Goal: Task Accomplishment & Management: Use online tool/utility

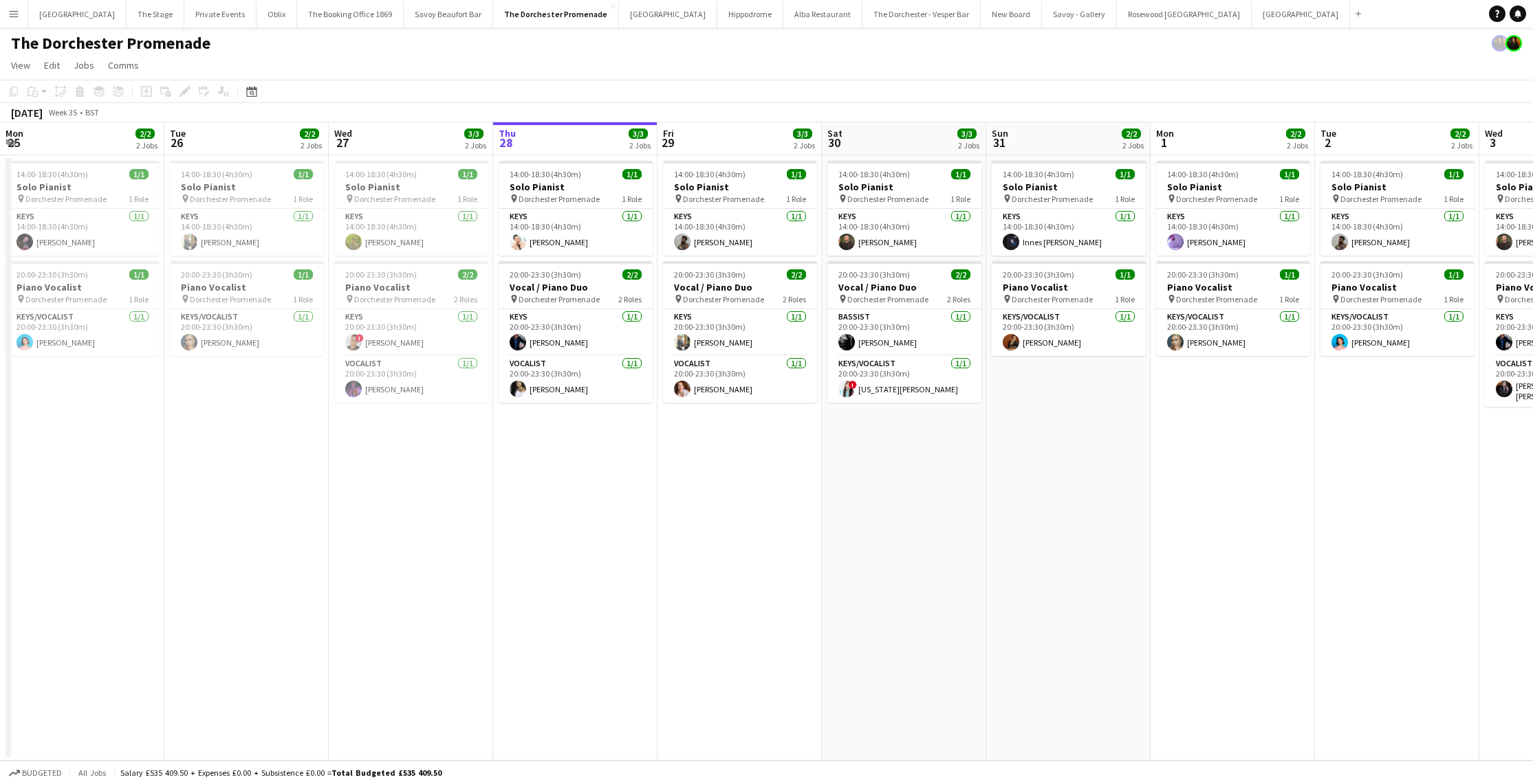
scroll to position [0, 328]
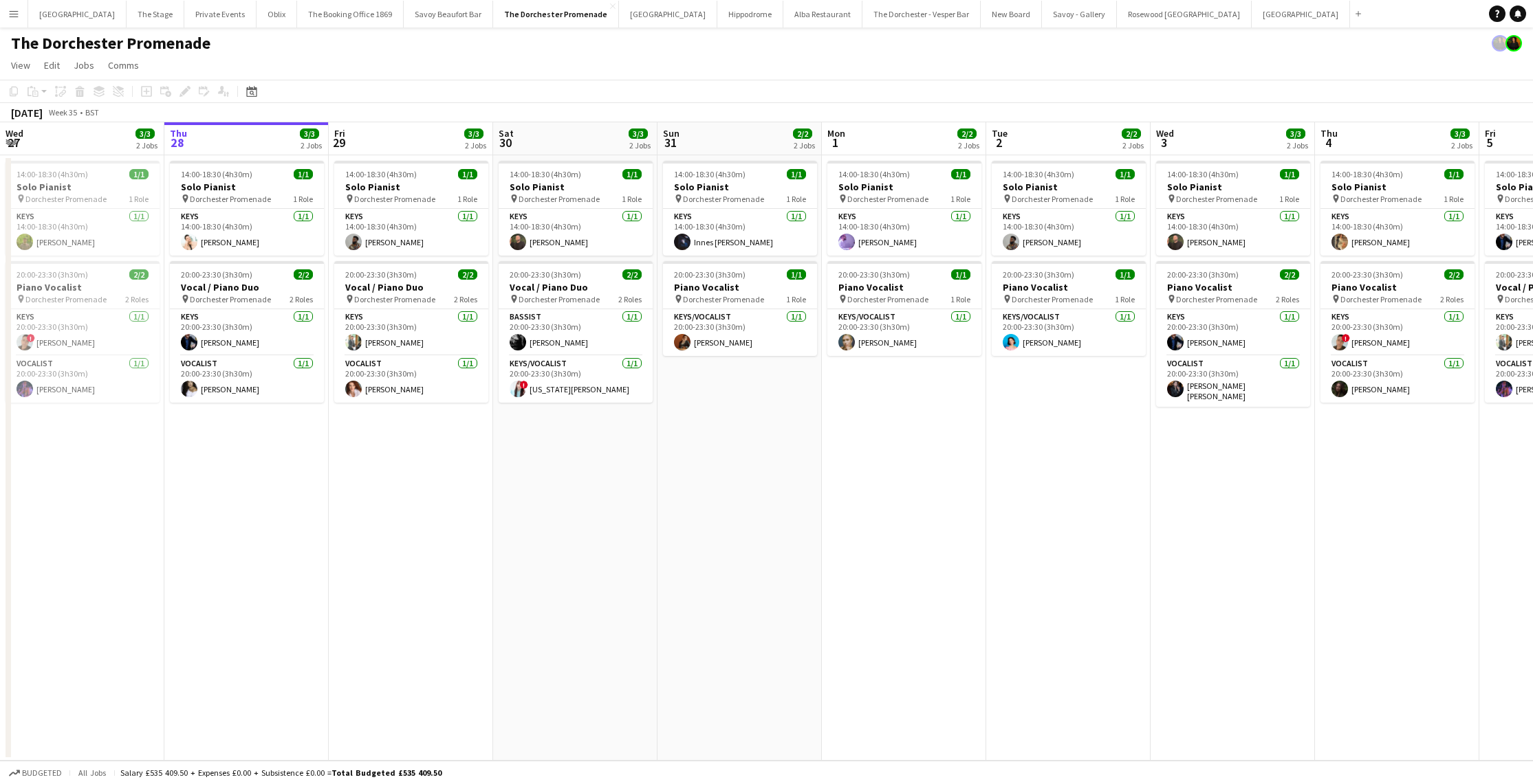
click at [5, 8] on button "Menu" at bounding box center [13, 13] width 27 height 27
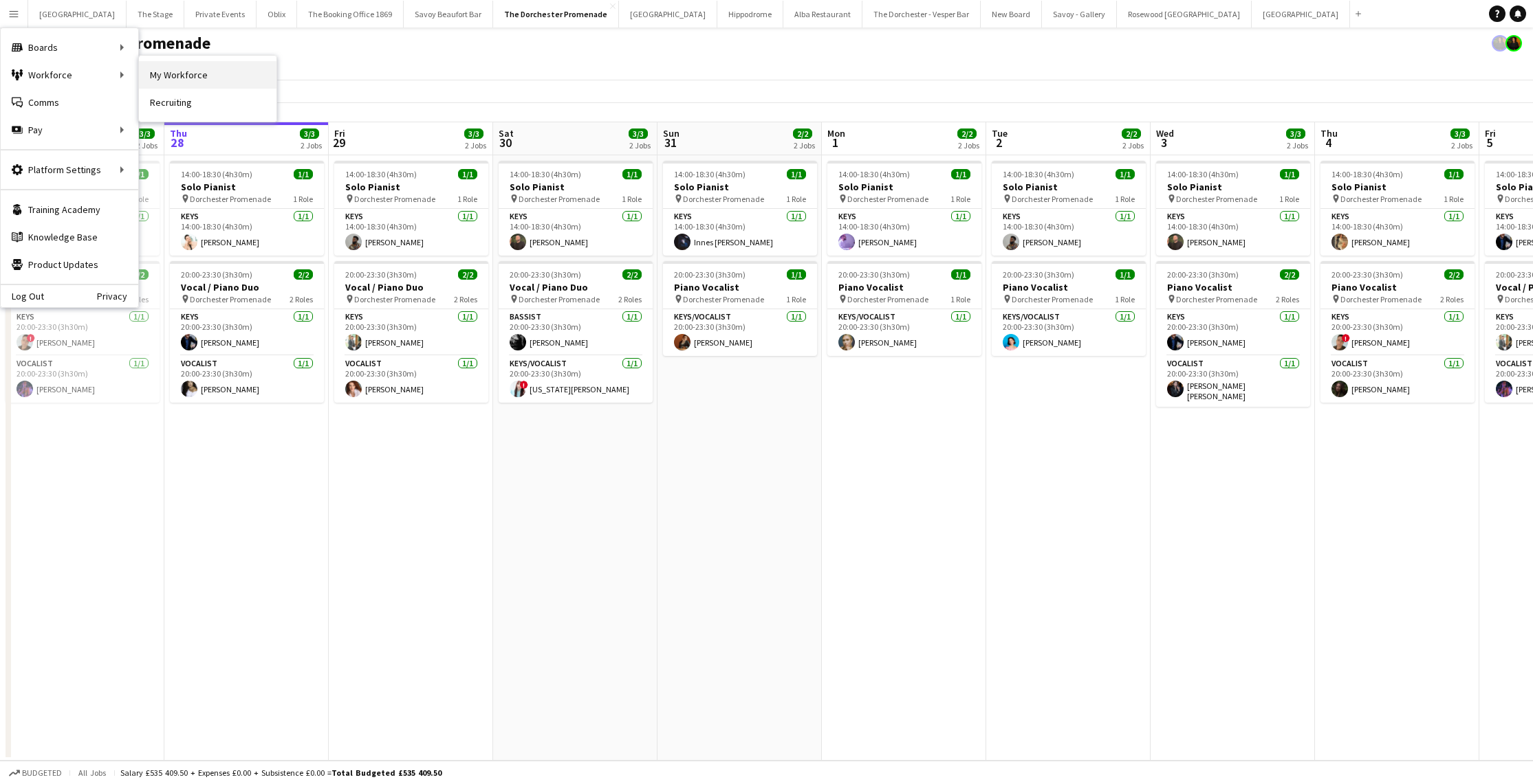
click at [183, 64] on link "My Workforce" at bounding box center [208, 75] width 138 height 27
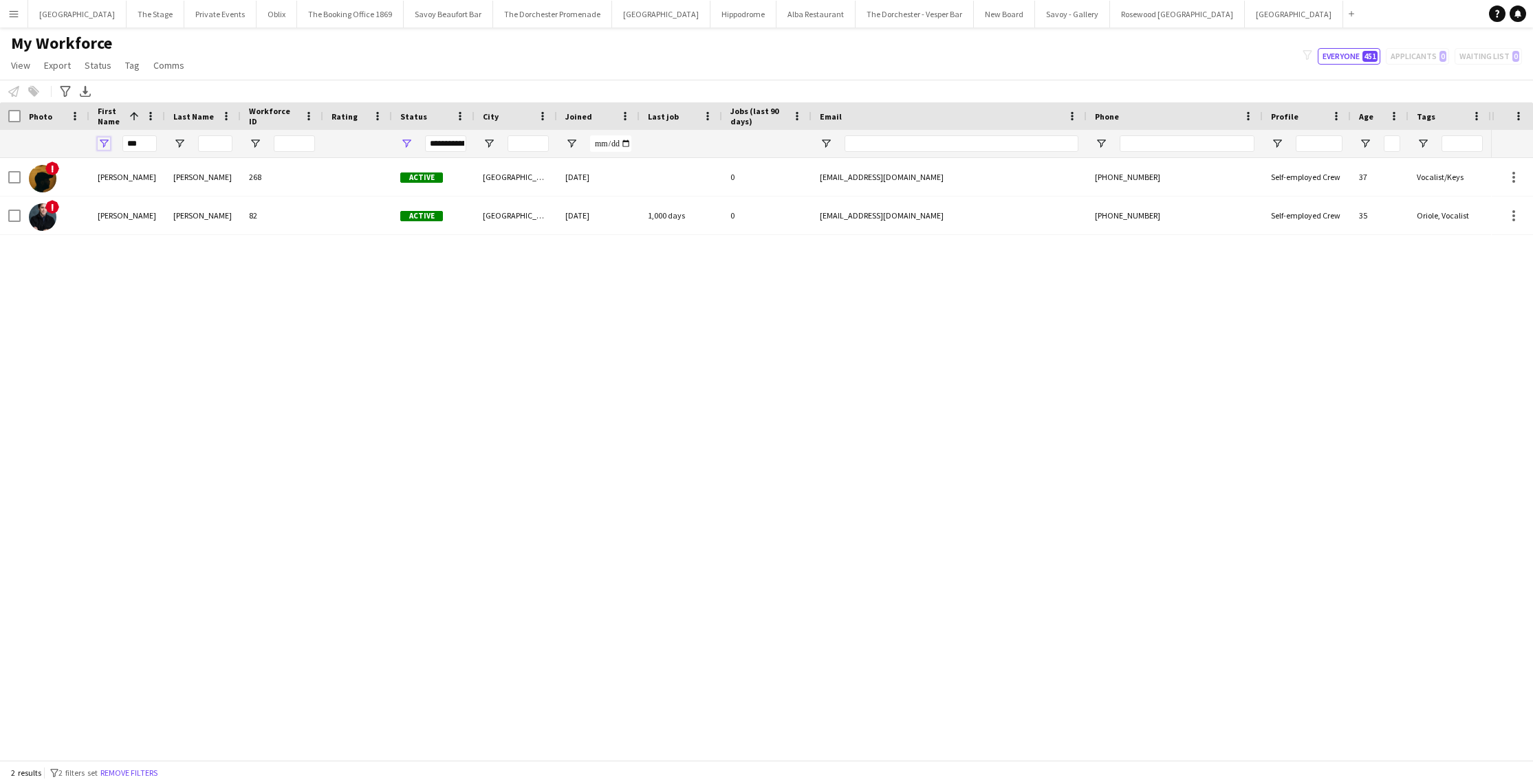
click at [100, 138] on span "Open Filter Menu" at bounding box center [104, 144] width 13 height 13
click at [138, 194] on input "***" at bounding box center [156, 192] width 107 height 16
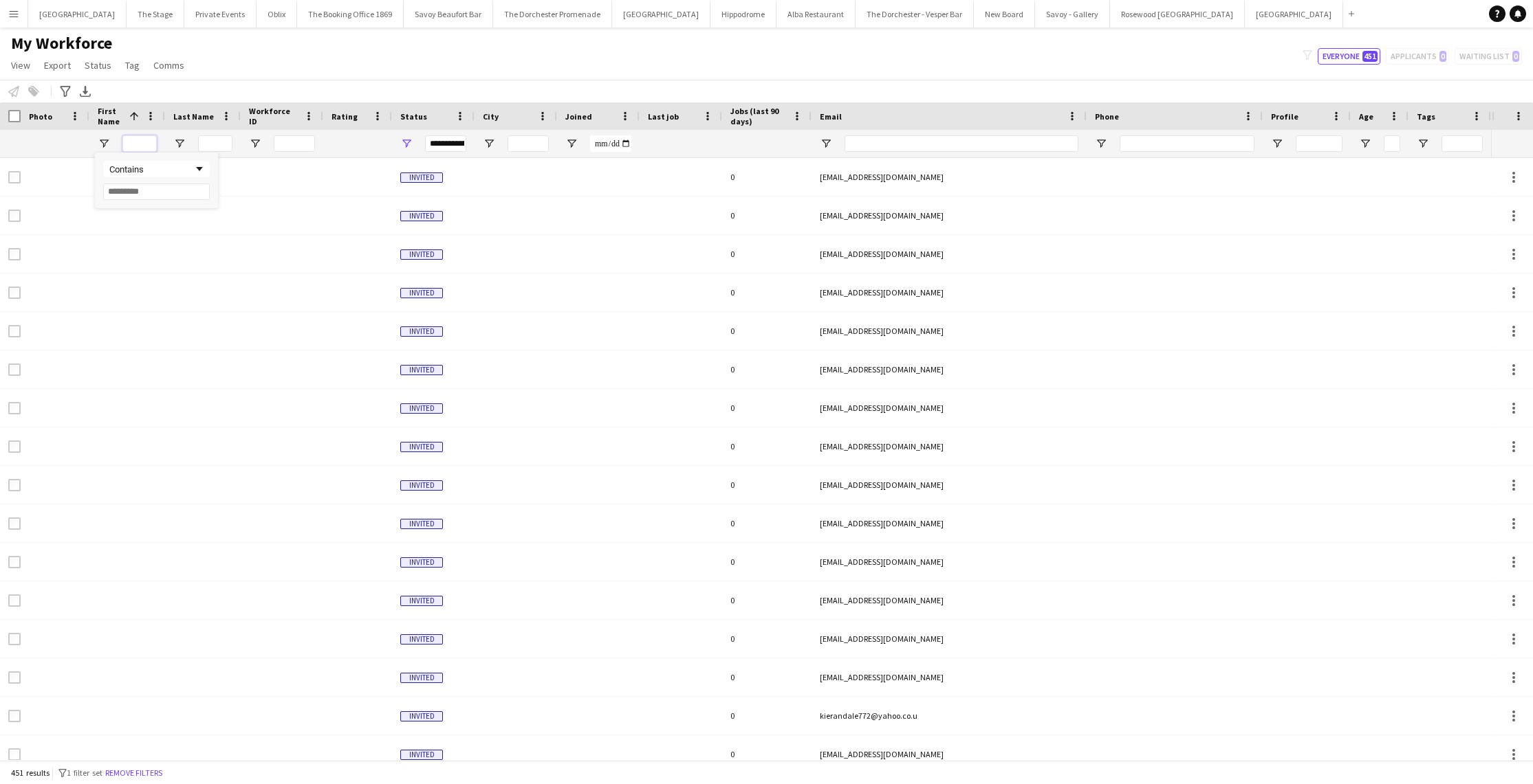
click at [131, 147] on input "First Name Filter Input" at bounding box center [139, 144] width 34 height 16
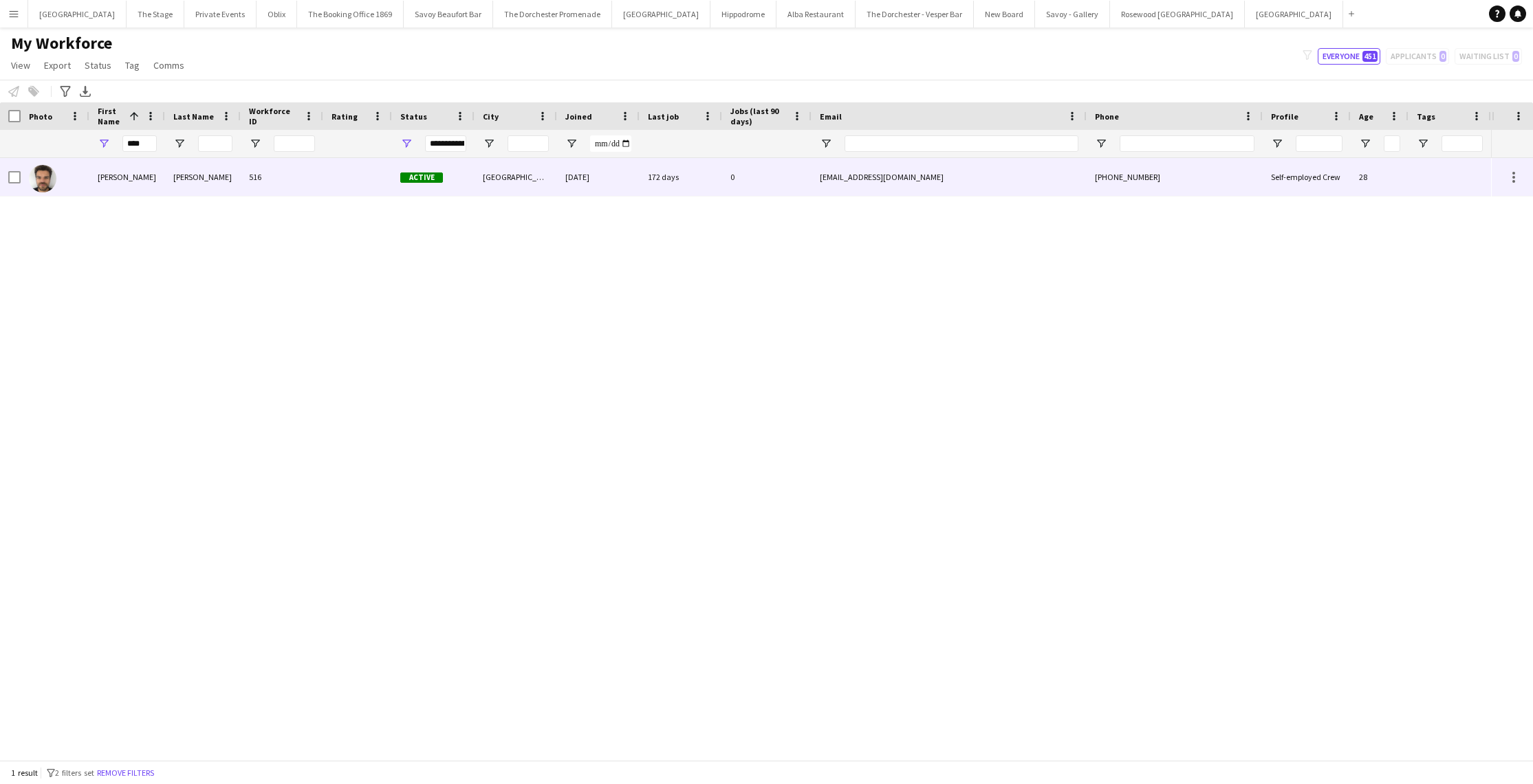
click at [658, 186] on div "172 days" at bounding box center [681, 176] width 82 height 38
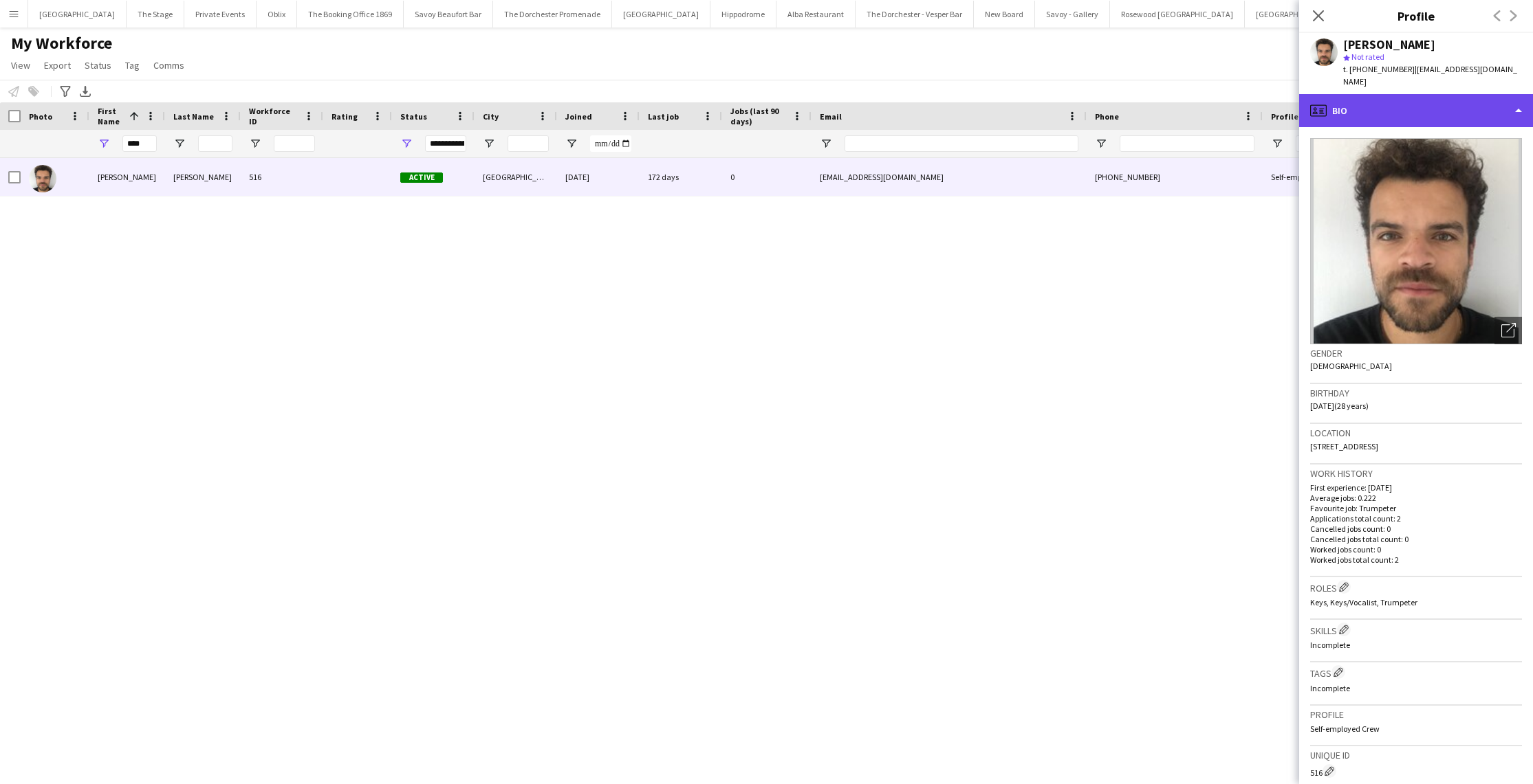
click at [1404, 107] on div "profile Bio" at bounding box center [1415, 110] width 234 height 33
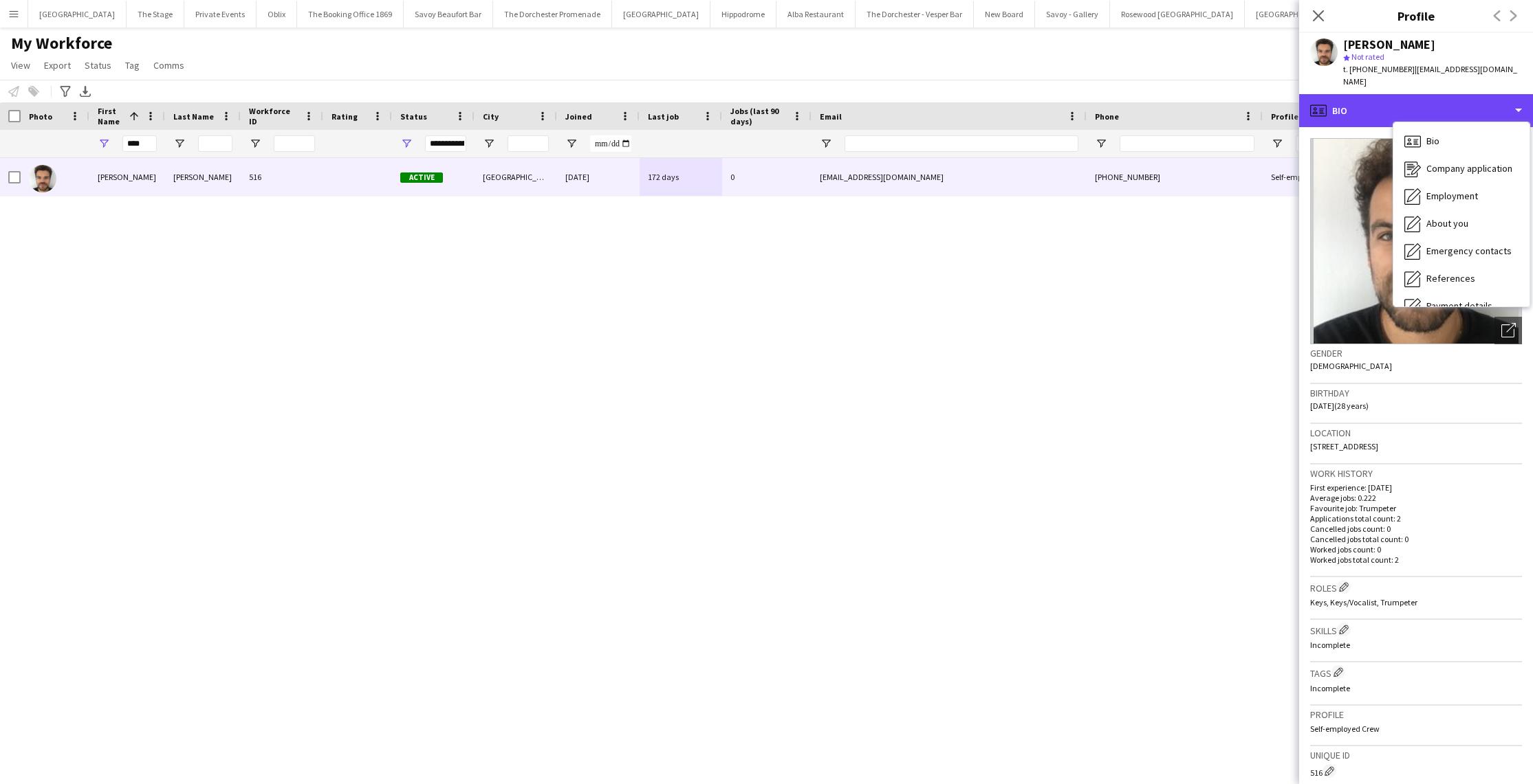
scroll to position [4, 0]
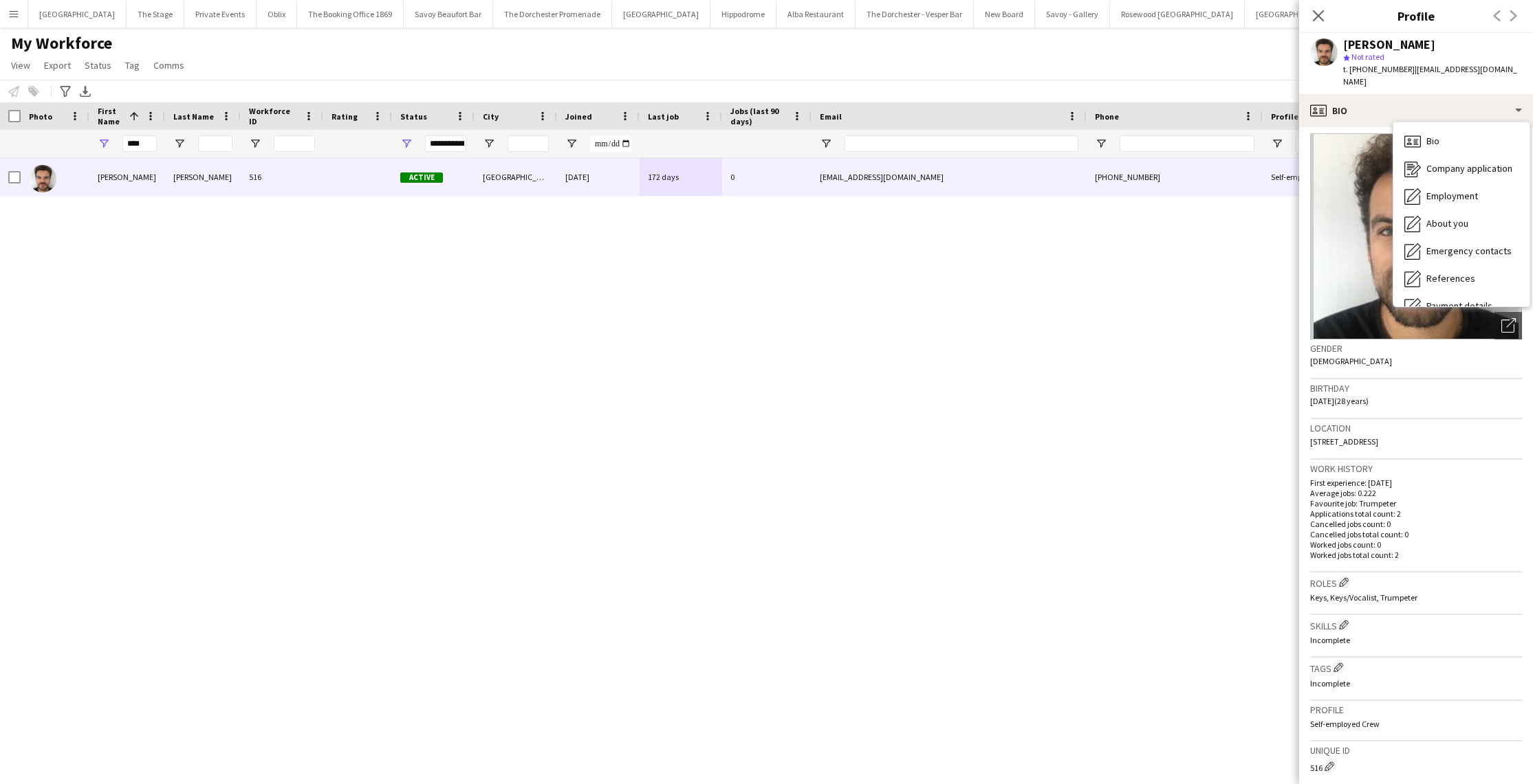
click at [1374, 436] on span "[STREET_ADDRESS]" at bounding box center [1344, 442] width 68 height 10
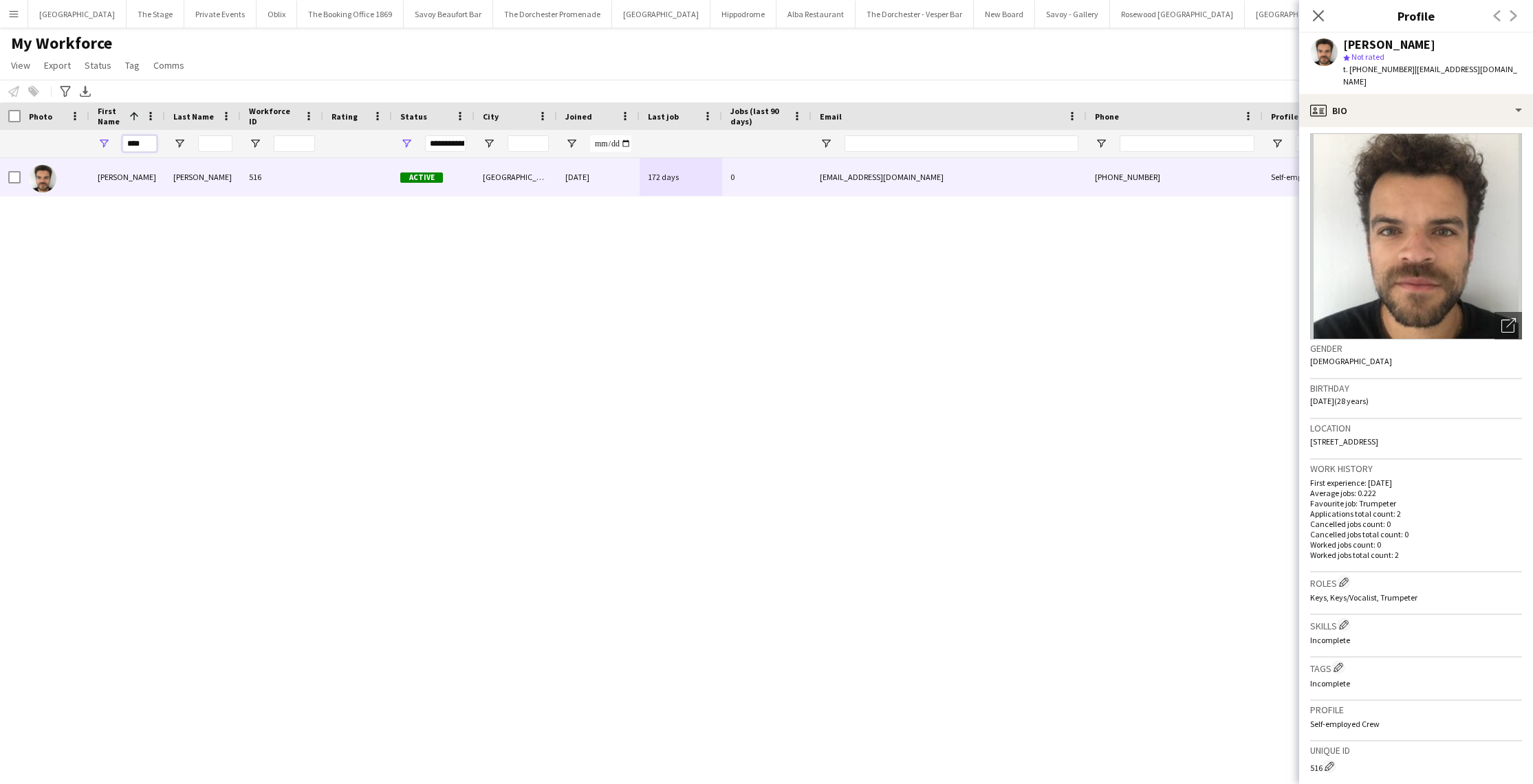
click at [139, 142] on input "***" at bounding box center [139, 144] width 34 height 16
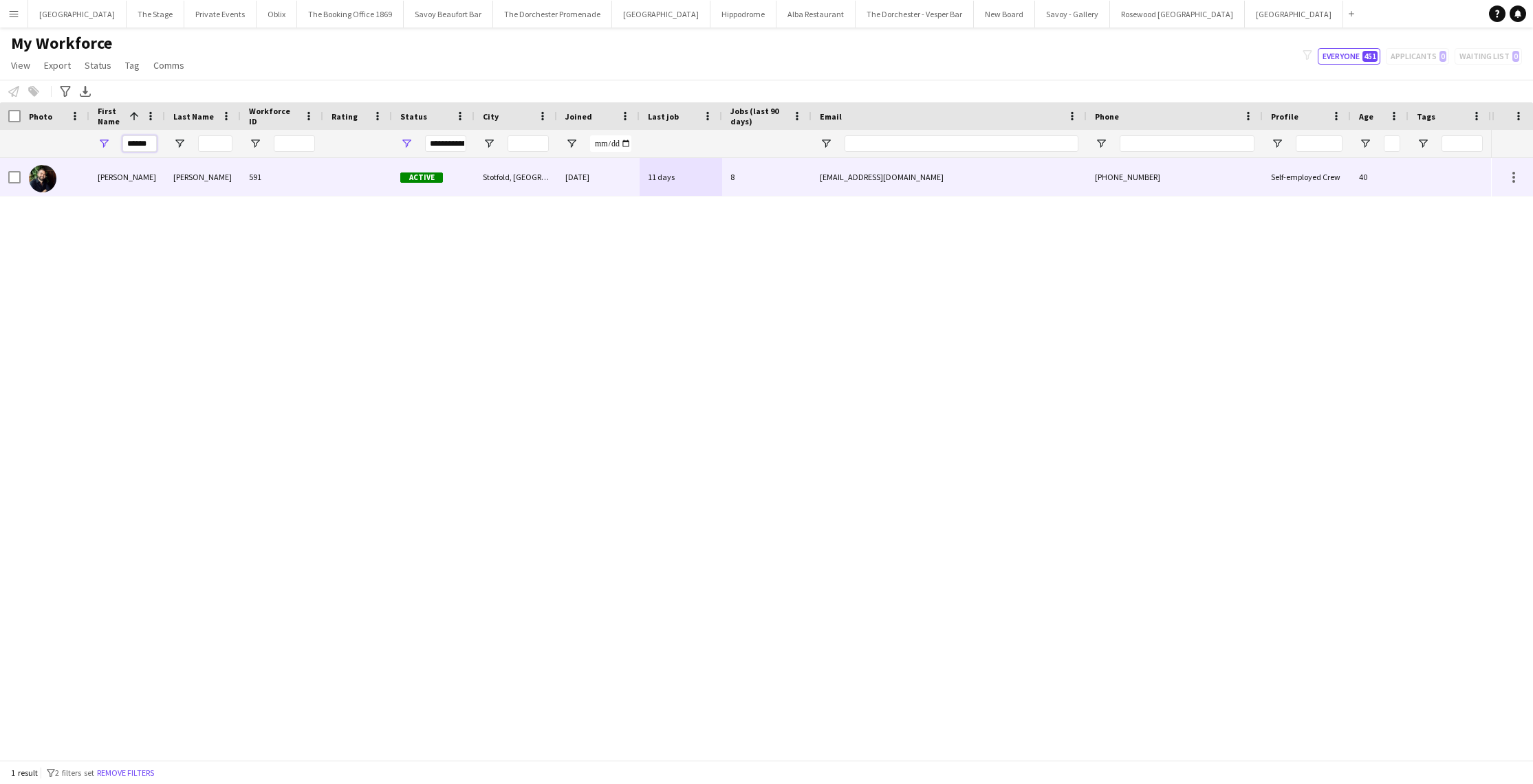
type input "******"
click at [148, 182] on div "[PERSON_NAME]" at bounding box center [128, 176] width 76 height 38
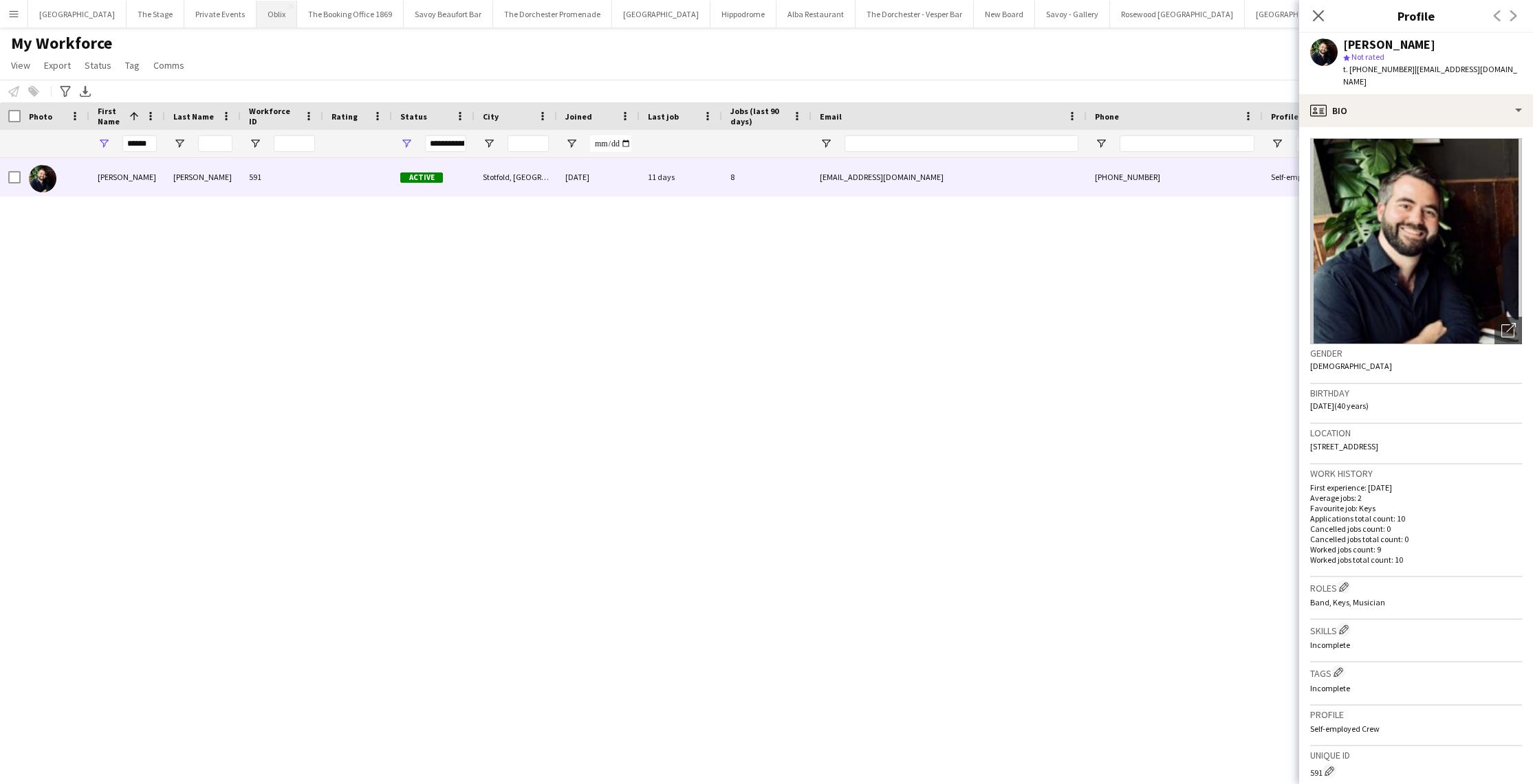
click at [267, 1] on button "Oblix Close" at bounding box center [277, 14] width 41 height 27
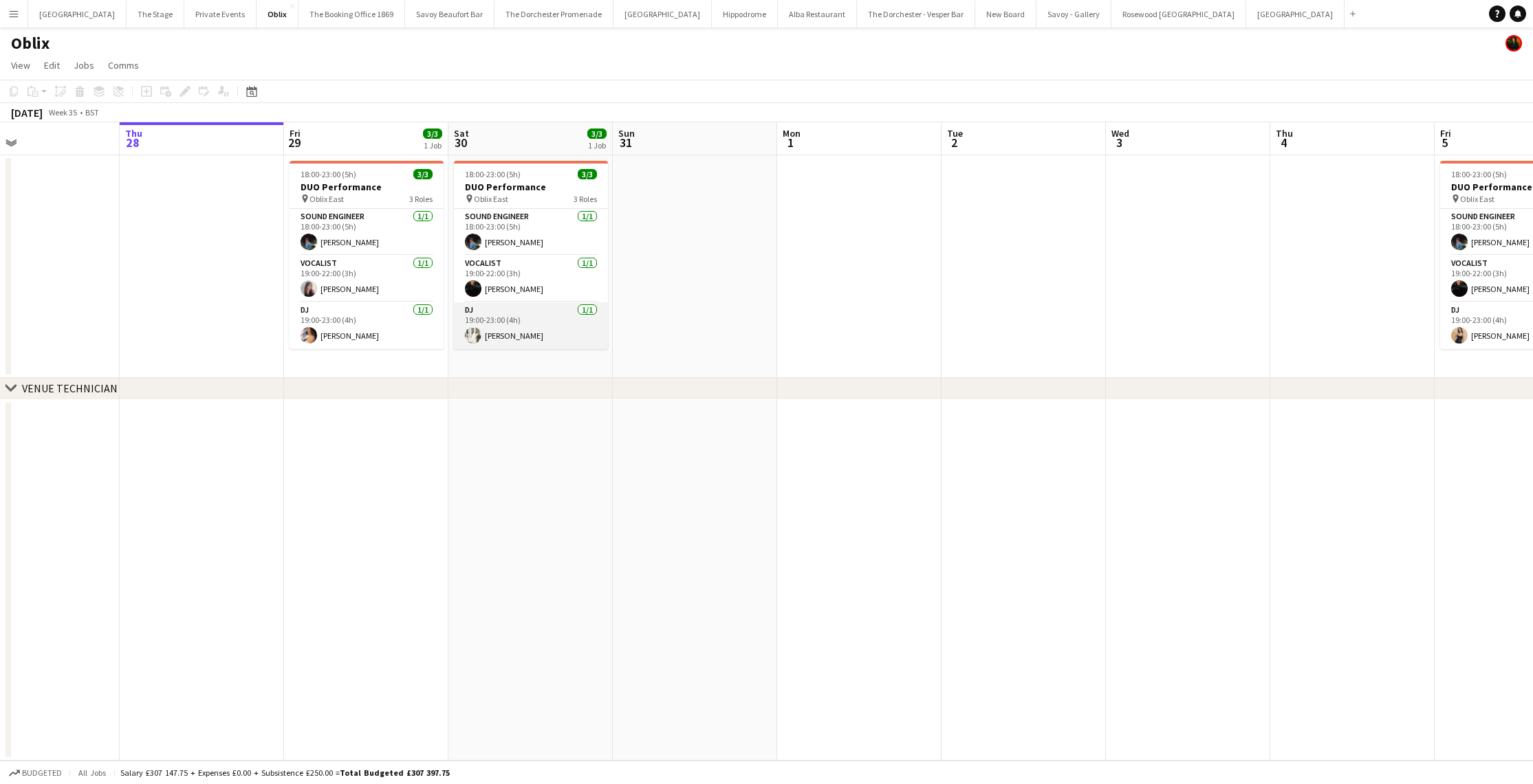
scroll to position [0, 373]
click at [500, 332] on app-card-role "DJ [DATE] 19:00-23:00 (4h) [PERSON_NAME]" at bounding box center [532, 325] width 154 height 47
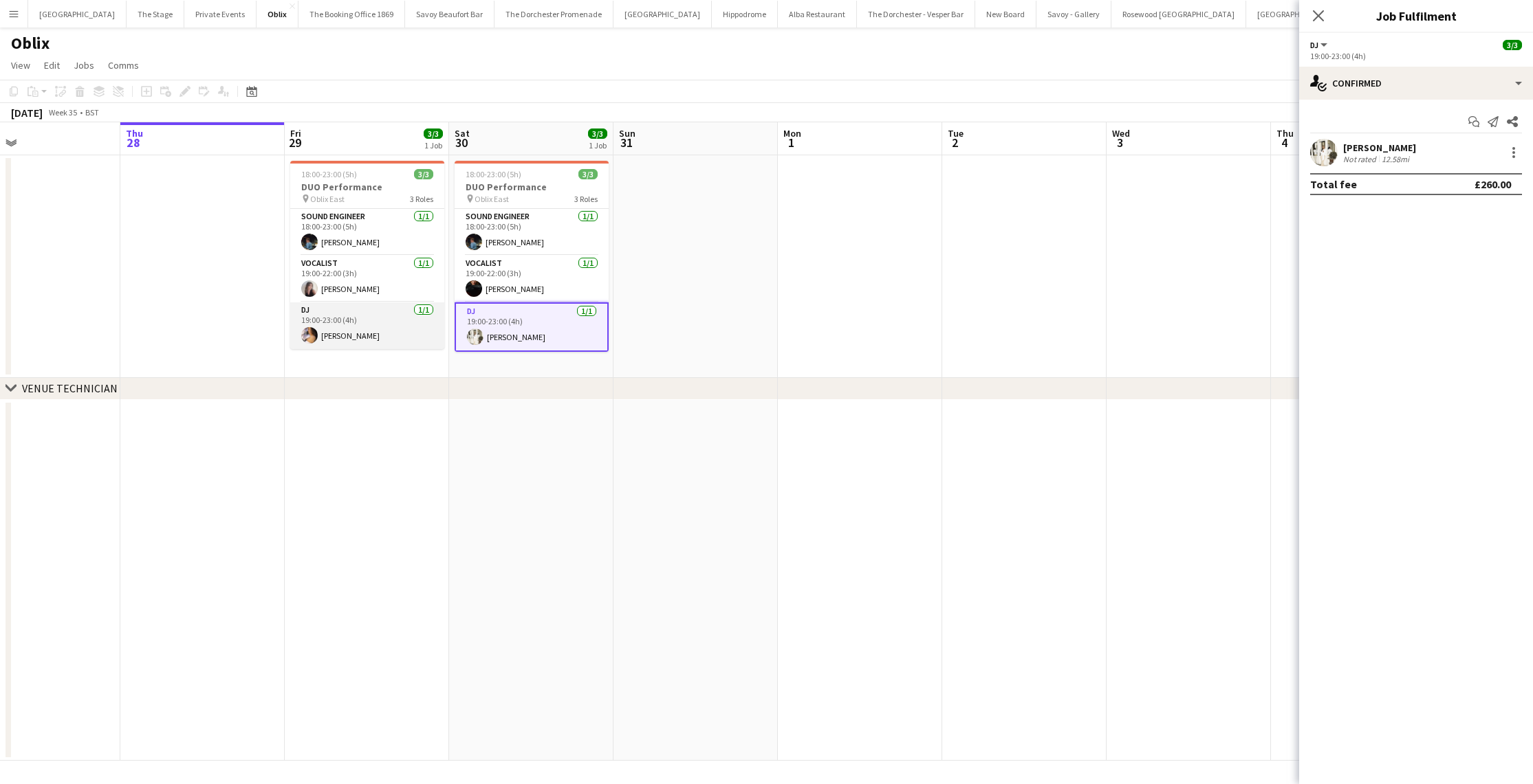
click at [423, 348] on app-card-role "DJ [DATE] 19:00-23:00 (4h) [PERSON_NAME]" at bounding box center [367, 325] width 154 height 47
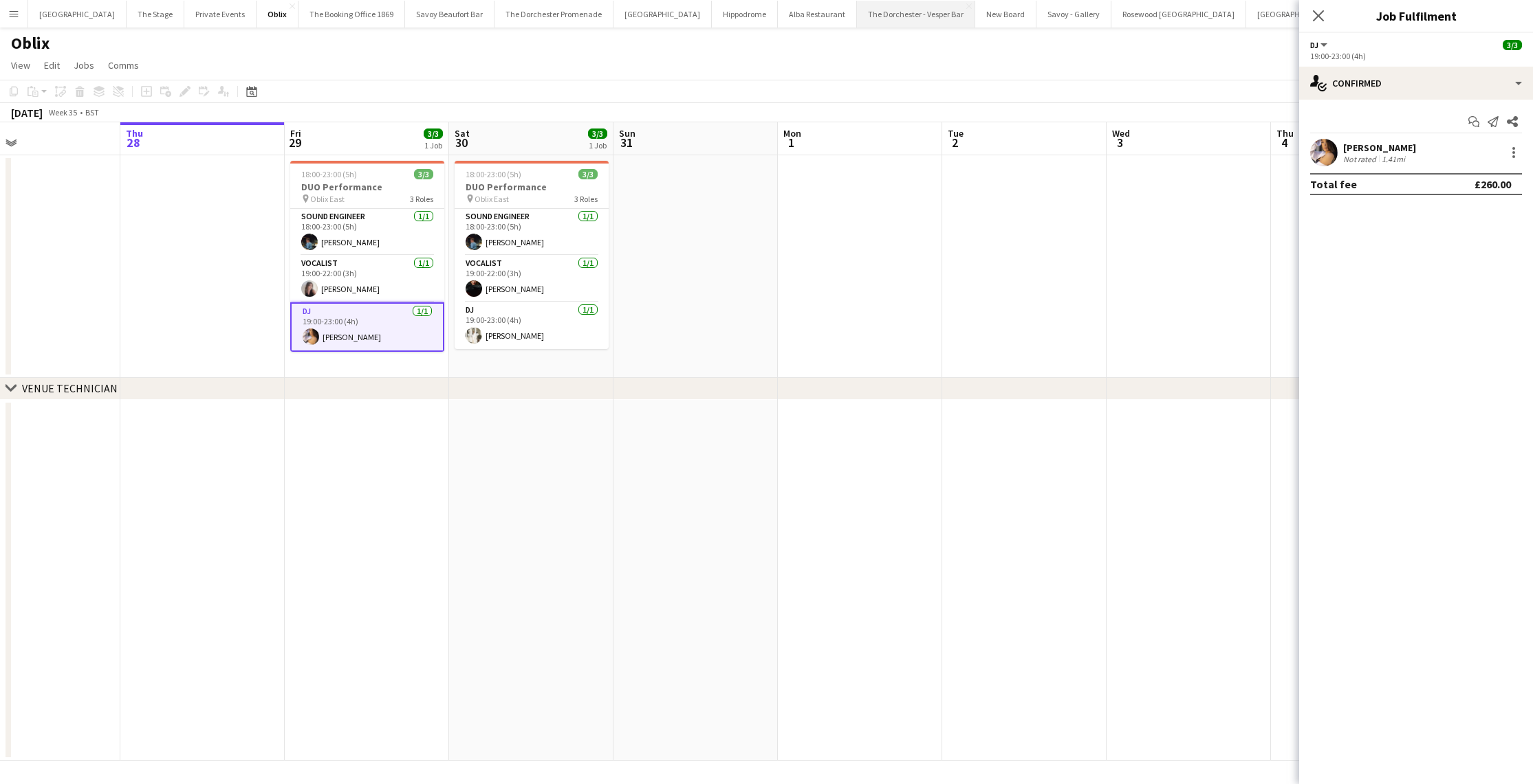
click at [871, 6] on button "The Dorchester - Vesper Bar Close" at bounding box center [916, 14] width 119 height 27
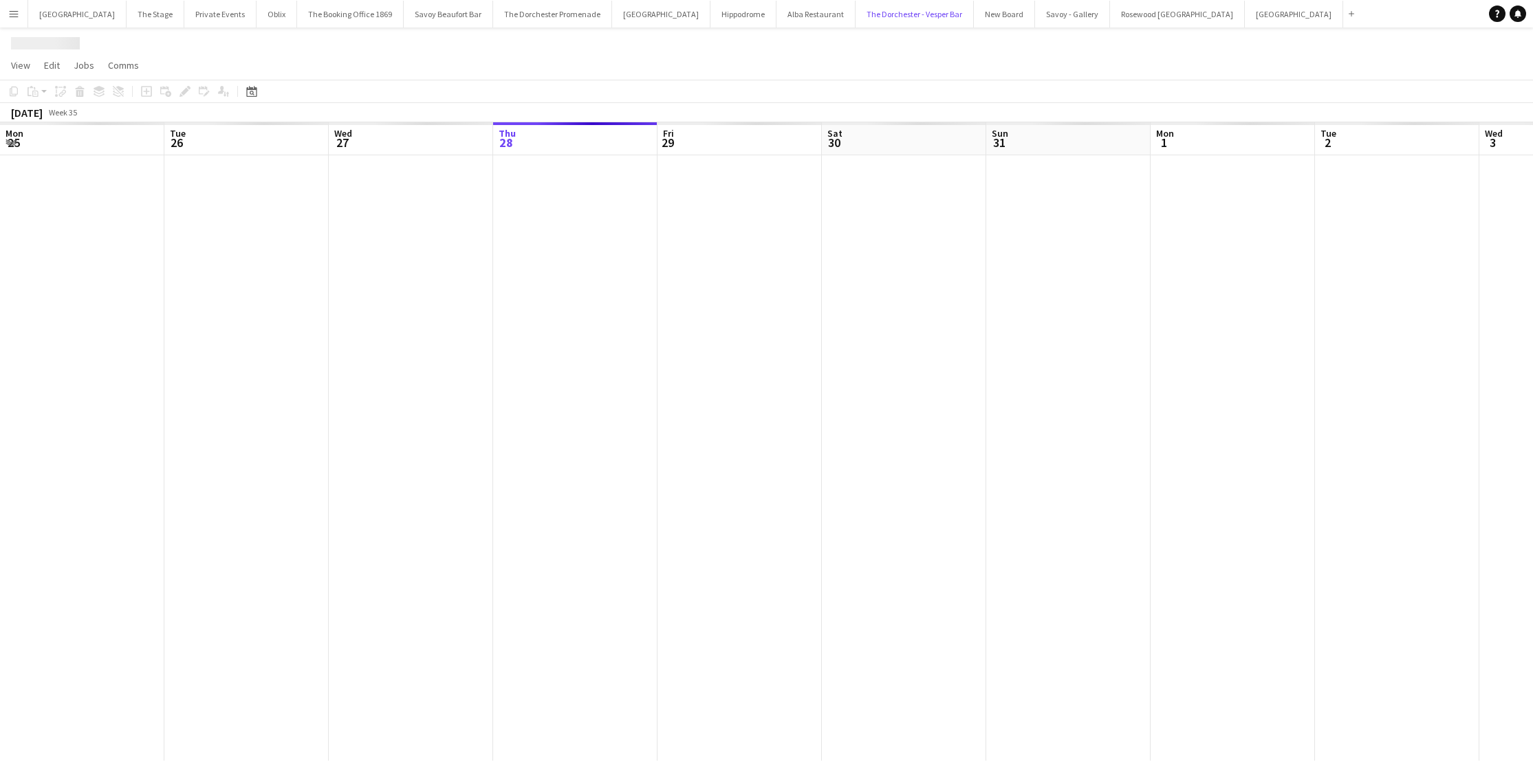
scroll to position [0, 328]
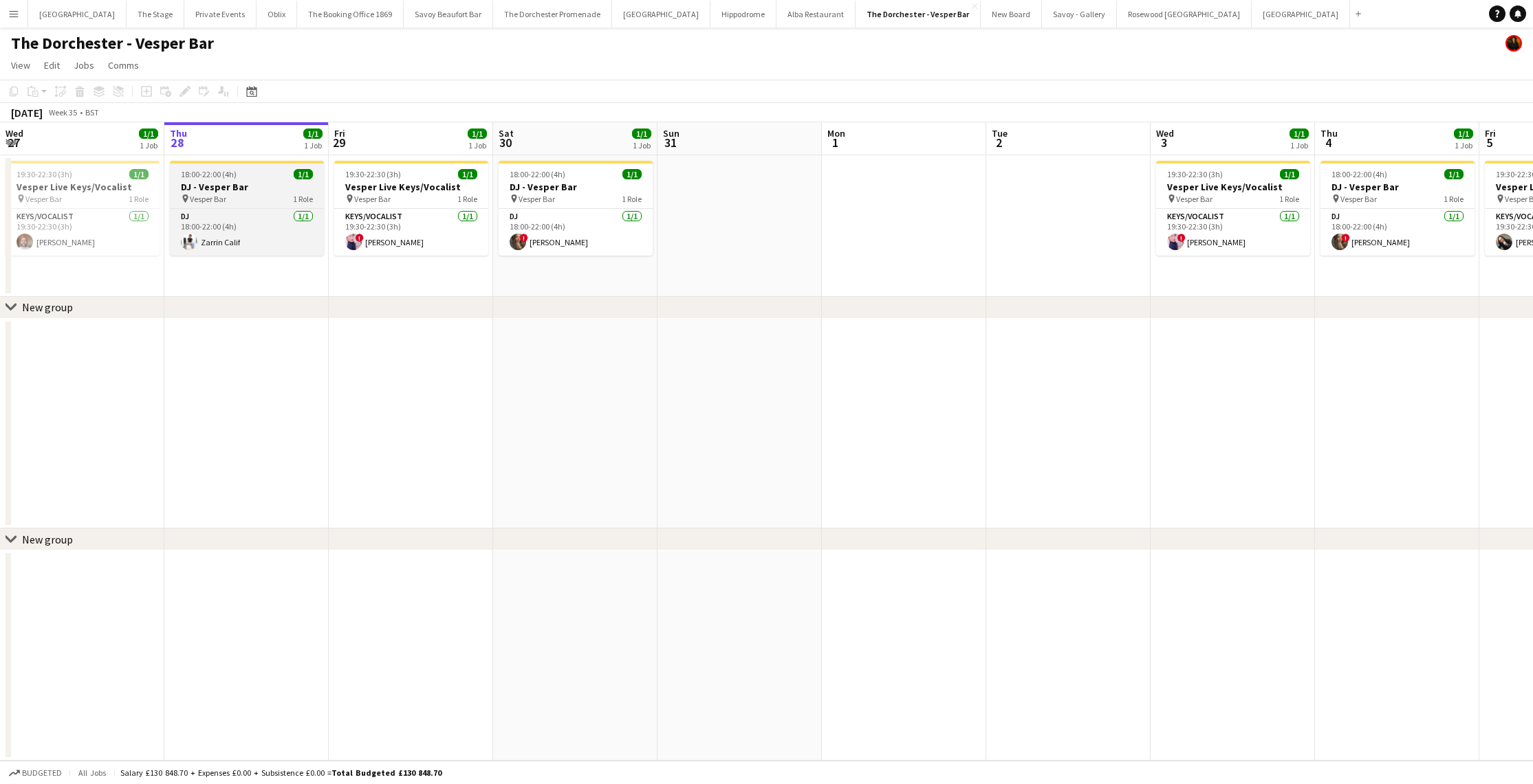
click at [273, 185] on h3 "DJ - Vesper Bar" at bounding box center [247, 187] width 154 height 13
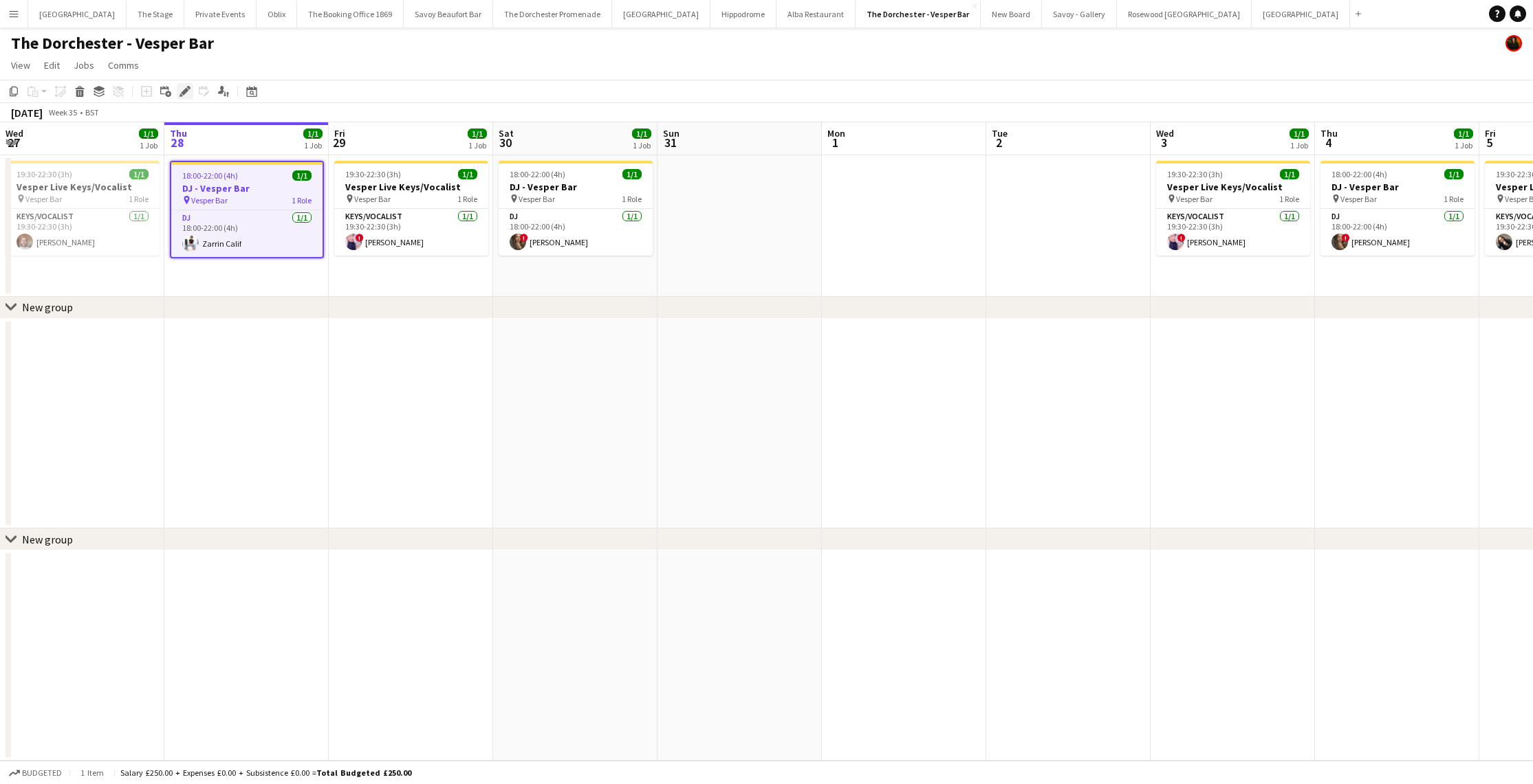
click at [182, 96] on icon at bounding box center [181, 95] width 4 height 4
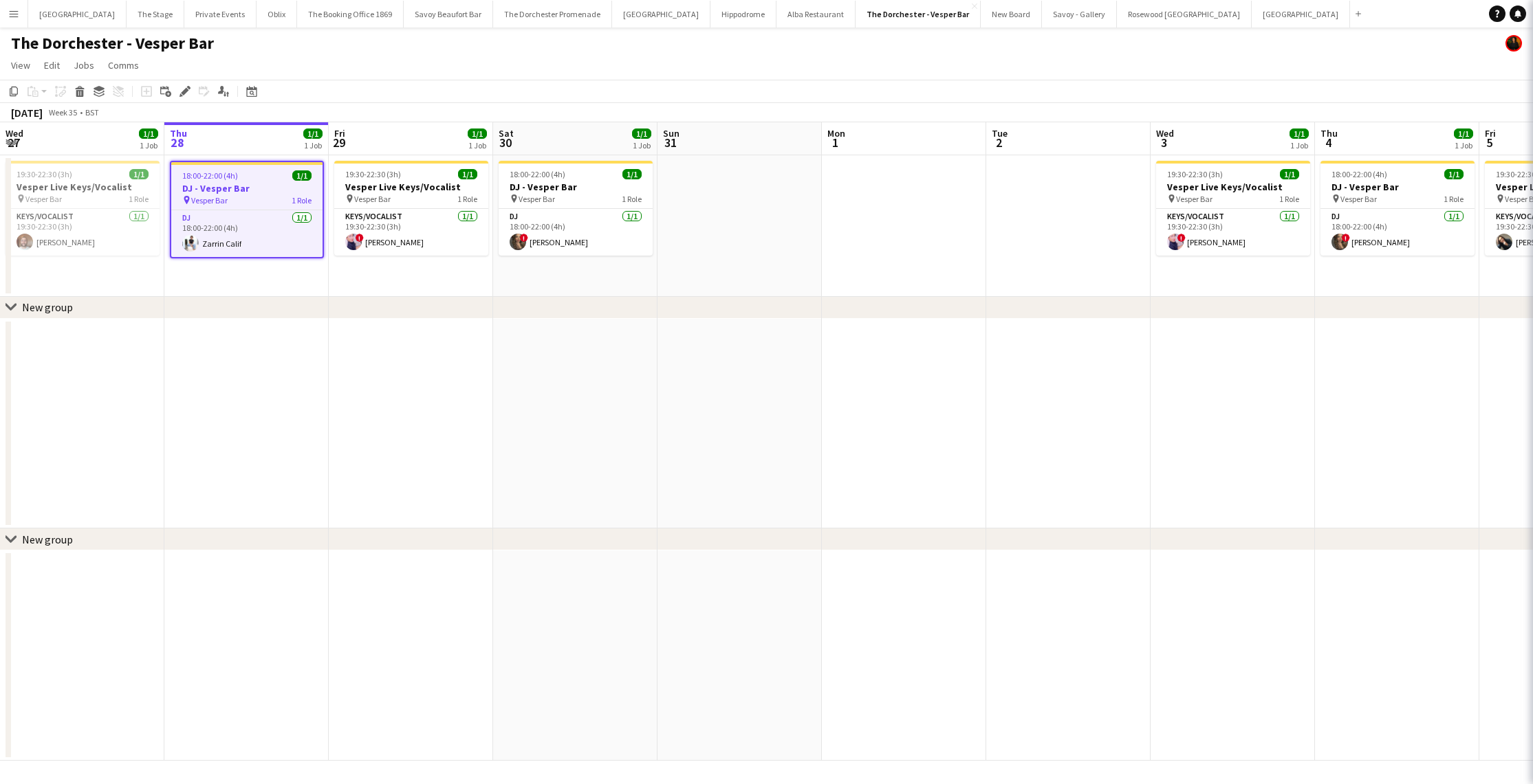
type input "**********"
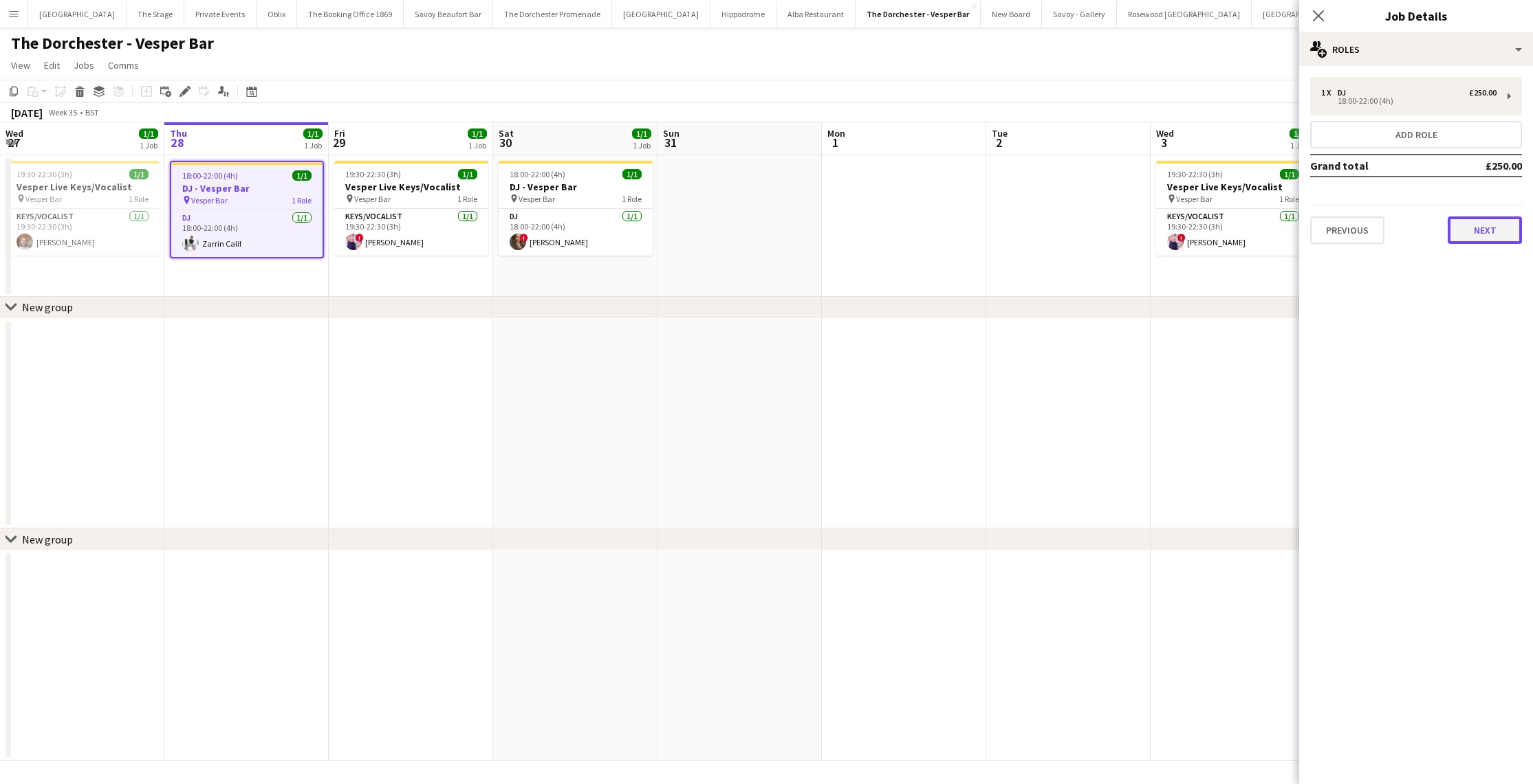
click at [1500, 227] on button "Next" at bounding box center [1485, 230] width 74 height 27
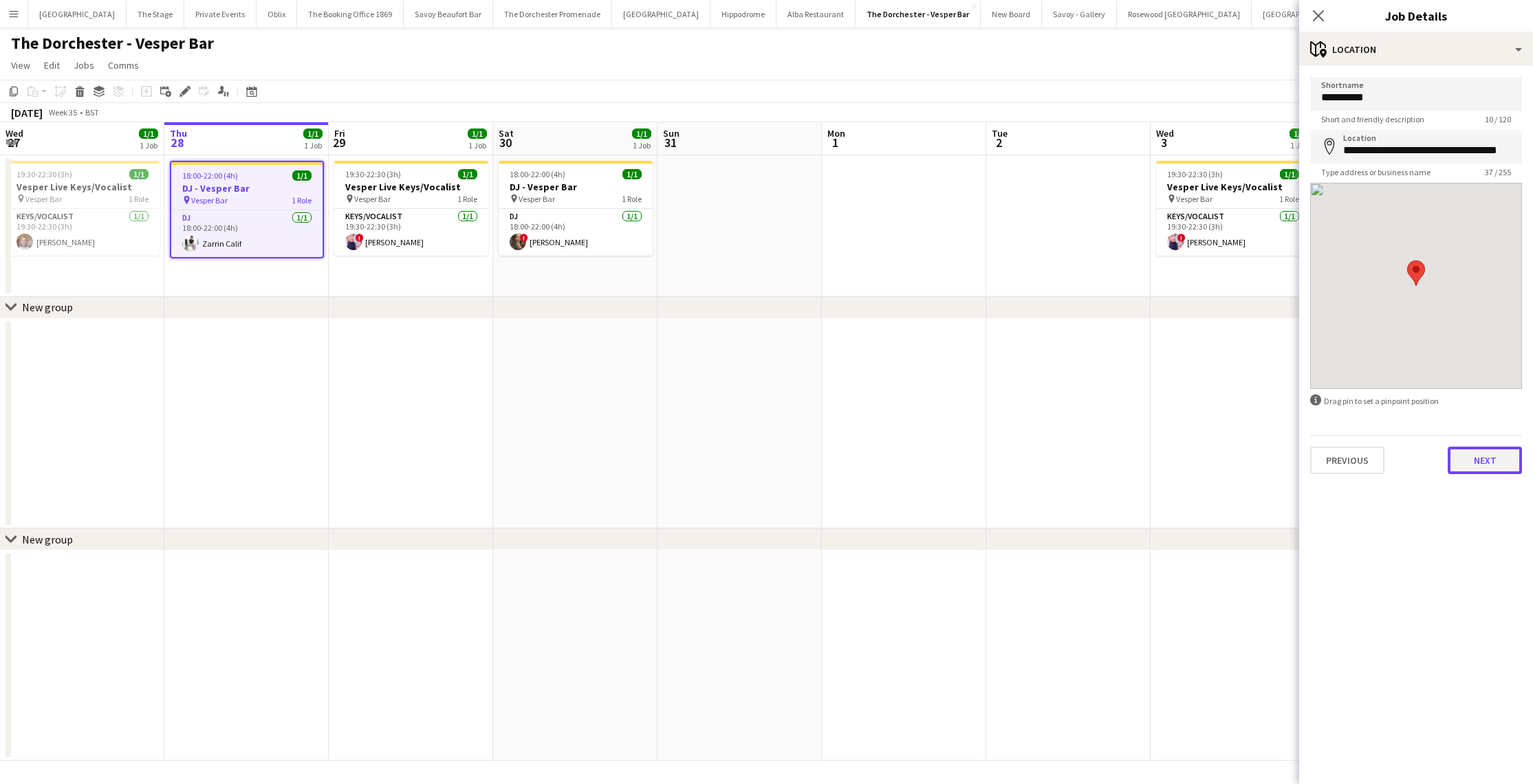
click at [1486, 459] on button "Next" at bounding box center [1485, 460] width 74 height 27
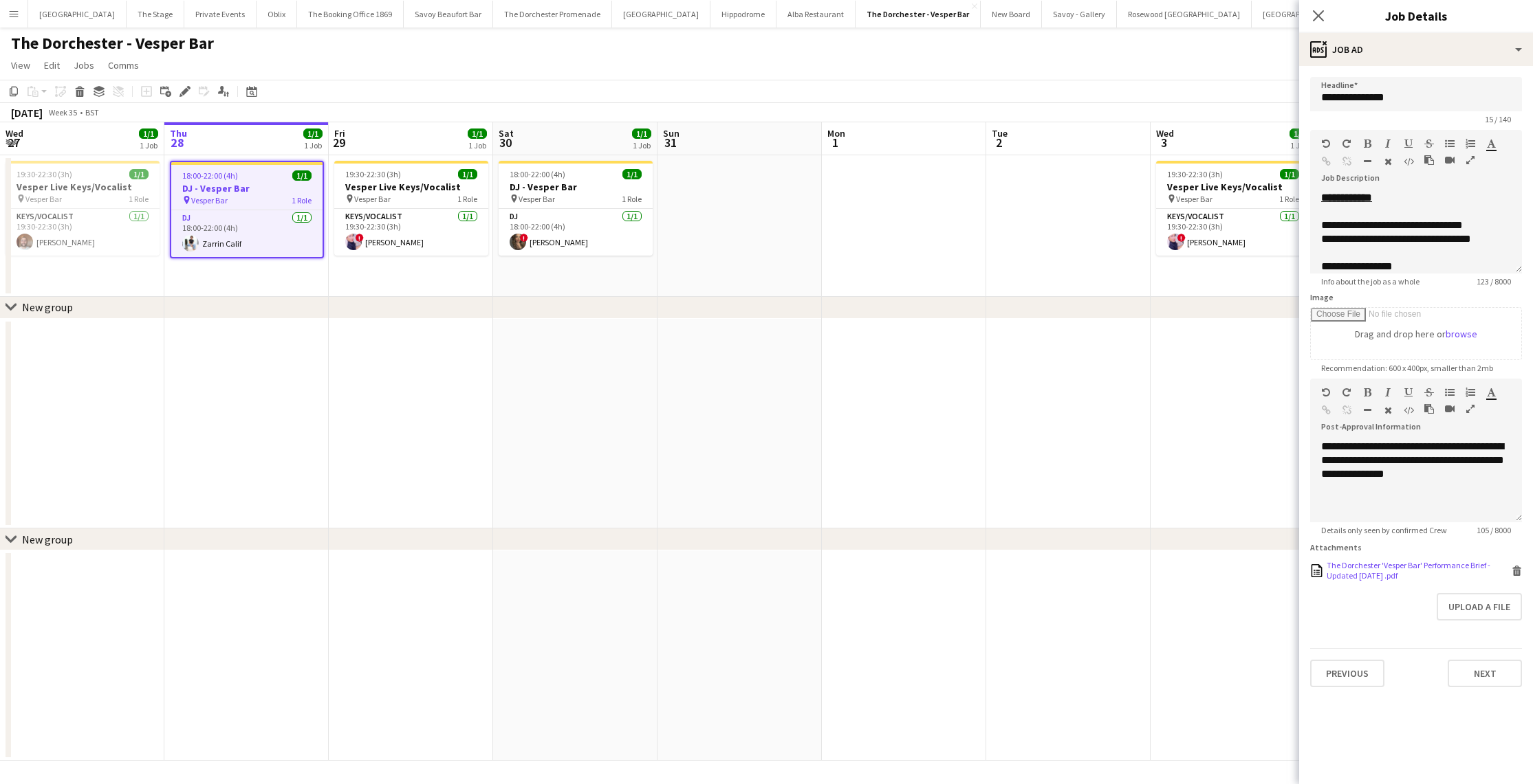
click at [1398, 571] on div "The Dorchester 'Vesper Bar' Performance Brief - Updated [DATE] .pdf" at bounding box center [1417, 571] width 182 height 21
